Goal: Find contact information: Find contact information

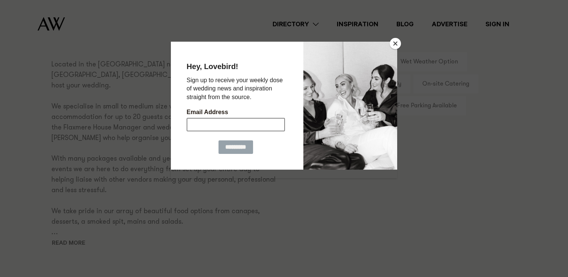
scroll to position [491, 0]
click at [398, 41] on button "Close" at bounding box center [395, 43] width 11 height 11
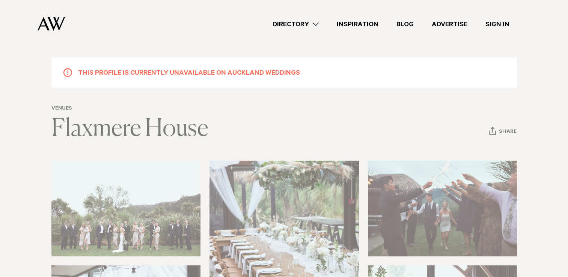
scroll to position [21, 0]
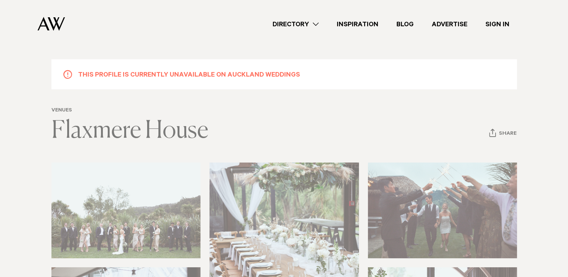
click at [296, 22] on link "Directory" at bounding box center [296, 24] width 64 height 10
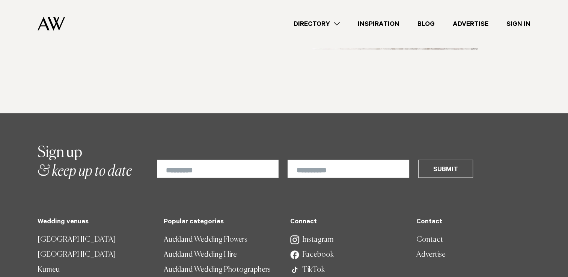
scroll to position [2206, 0]
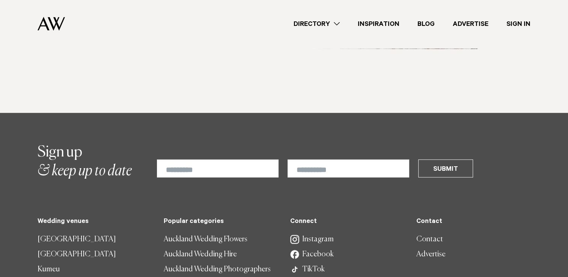
click at [425, 232] on link "Contact" at bounding box center [473, 239] width 114 height 15
